Goal: Task Accomplishment & Management: Use online tool/utility

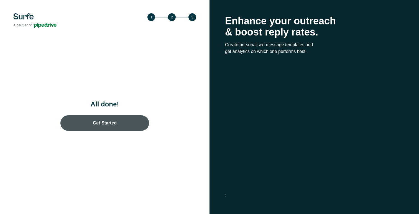
click at [140, 121] on link "Get Started" at bounding box center [104, 123] width 89 height 16
